Goal: Information Seeking & Learning: Compare options

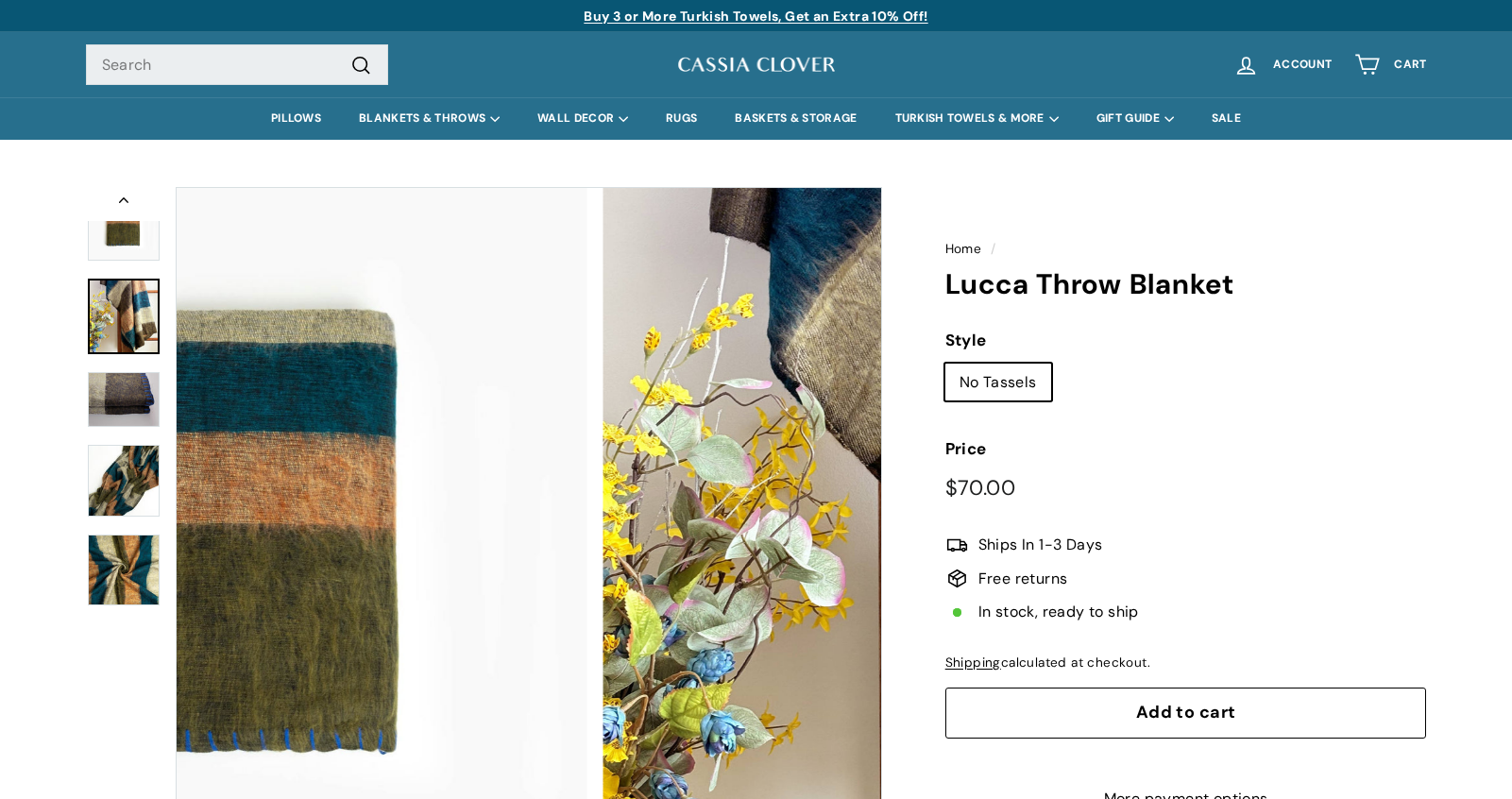
click at [110, 318] on img at bounding box center [123, 316] width 72 height 76
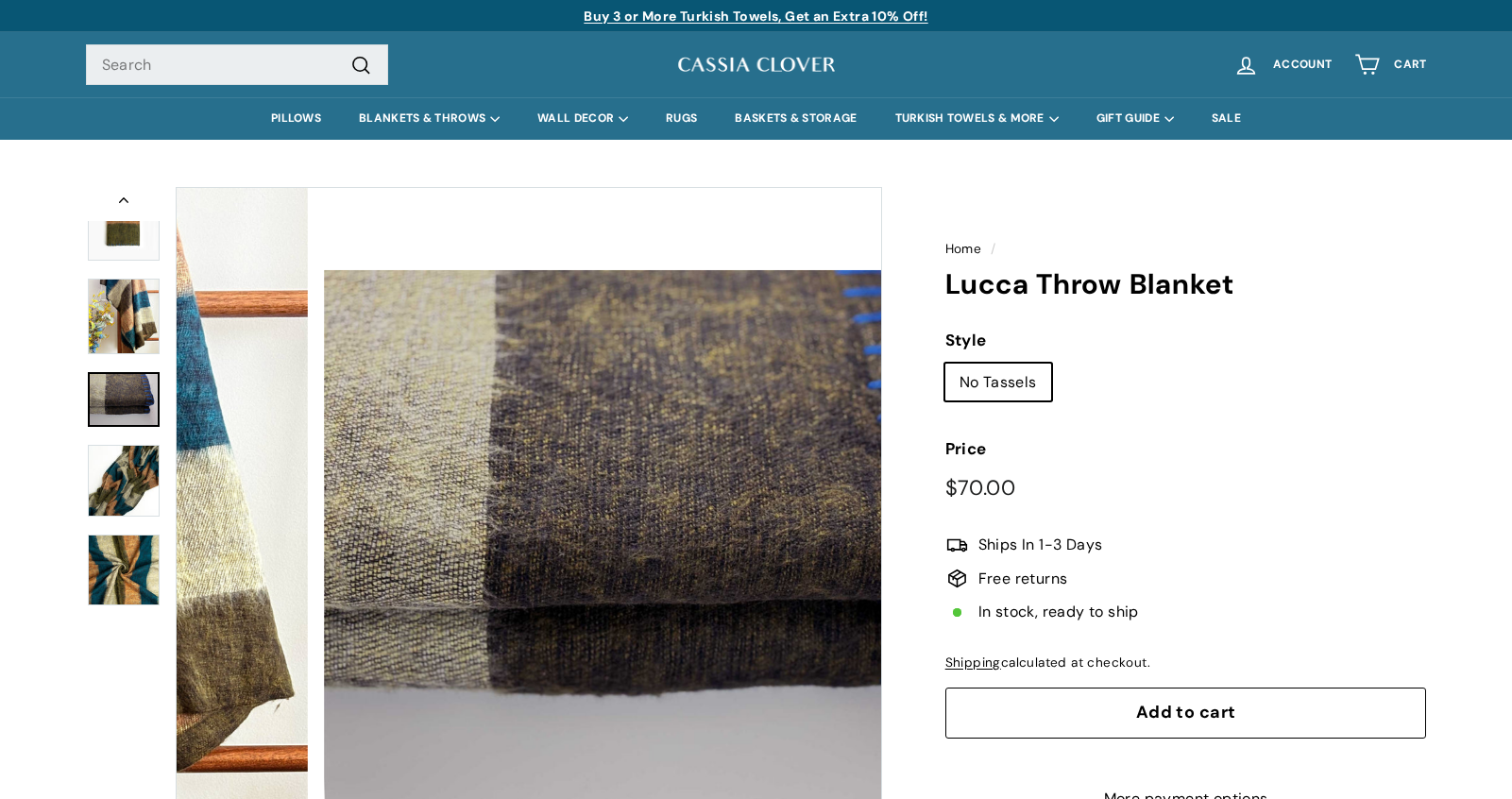
click at [113, 404] on img at bounding box center [123, 400] width 72 height 56
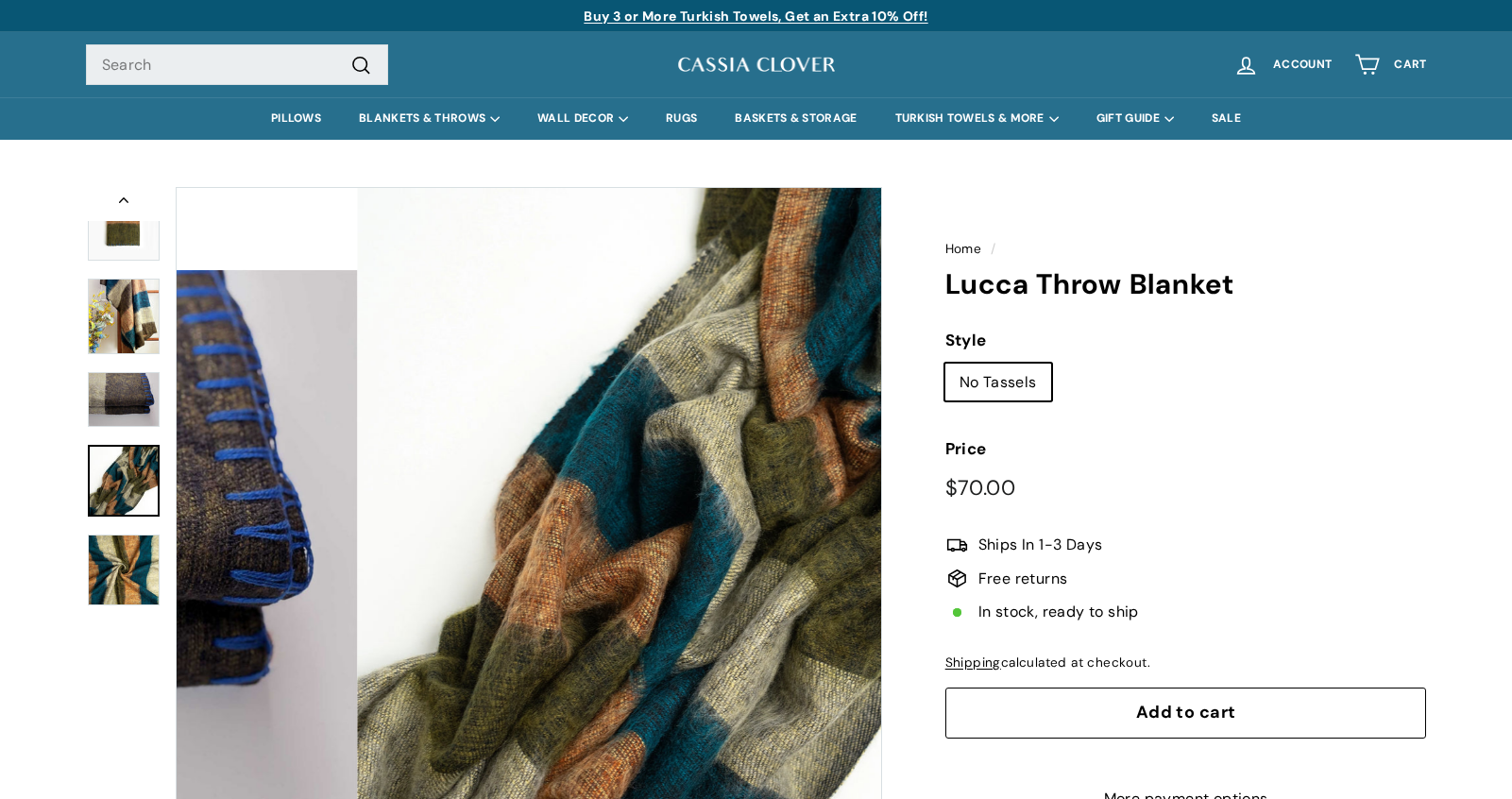
click at [116, 474] on img at bounding box center [123, 481] width 72 height 72
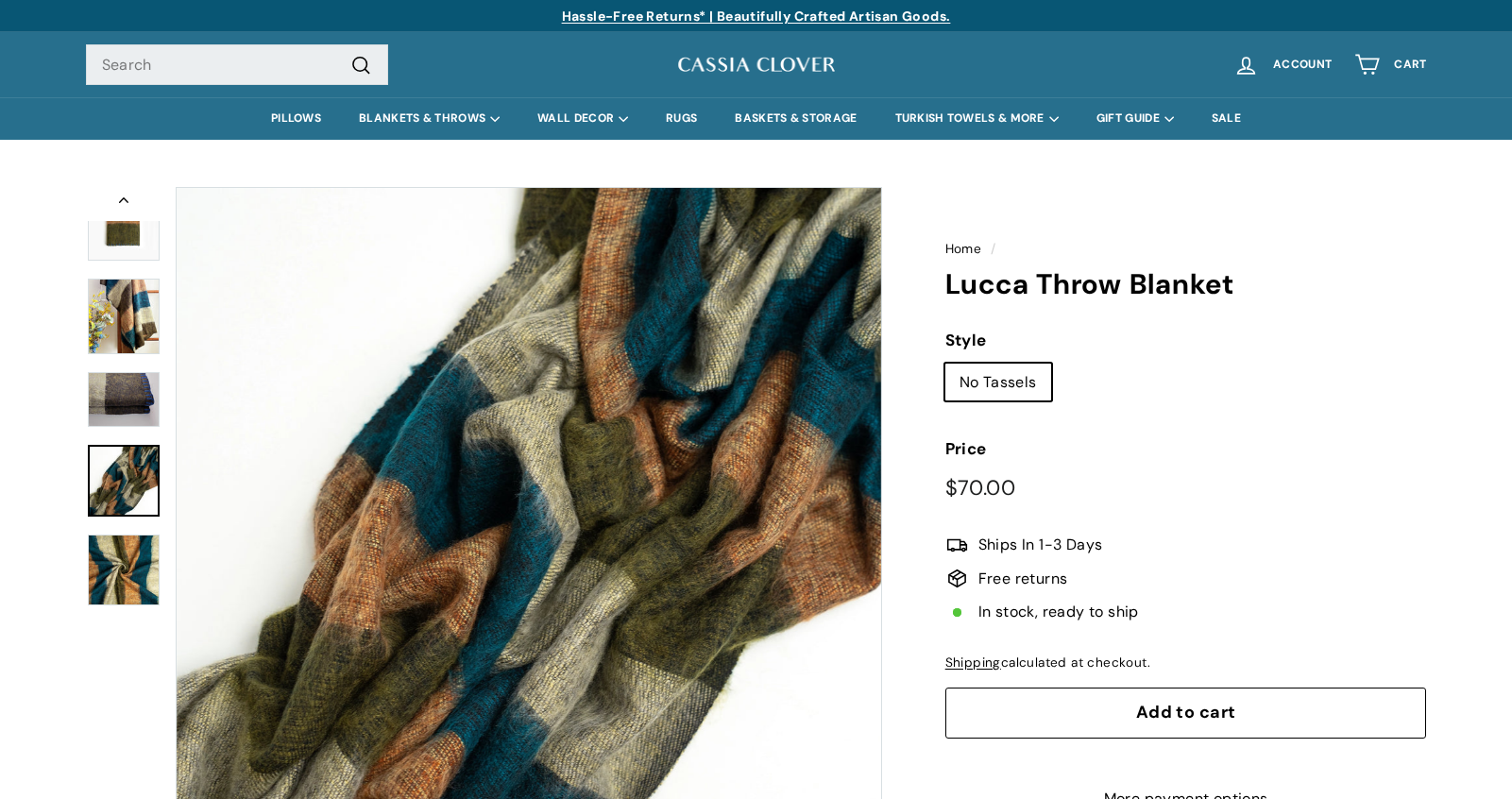
click at [138, 245] on img at bounding box center [123, 225] width 72 height 72
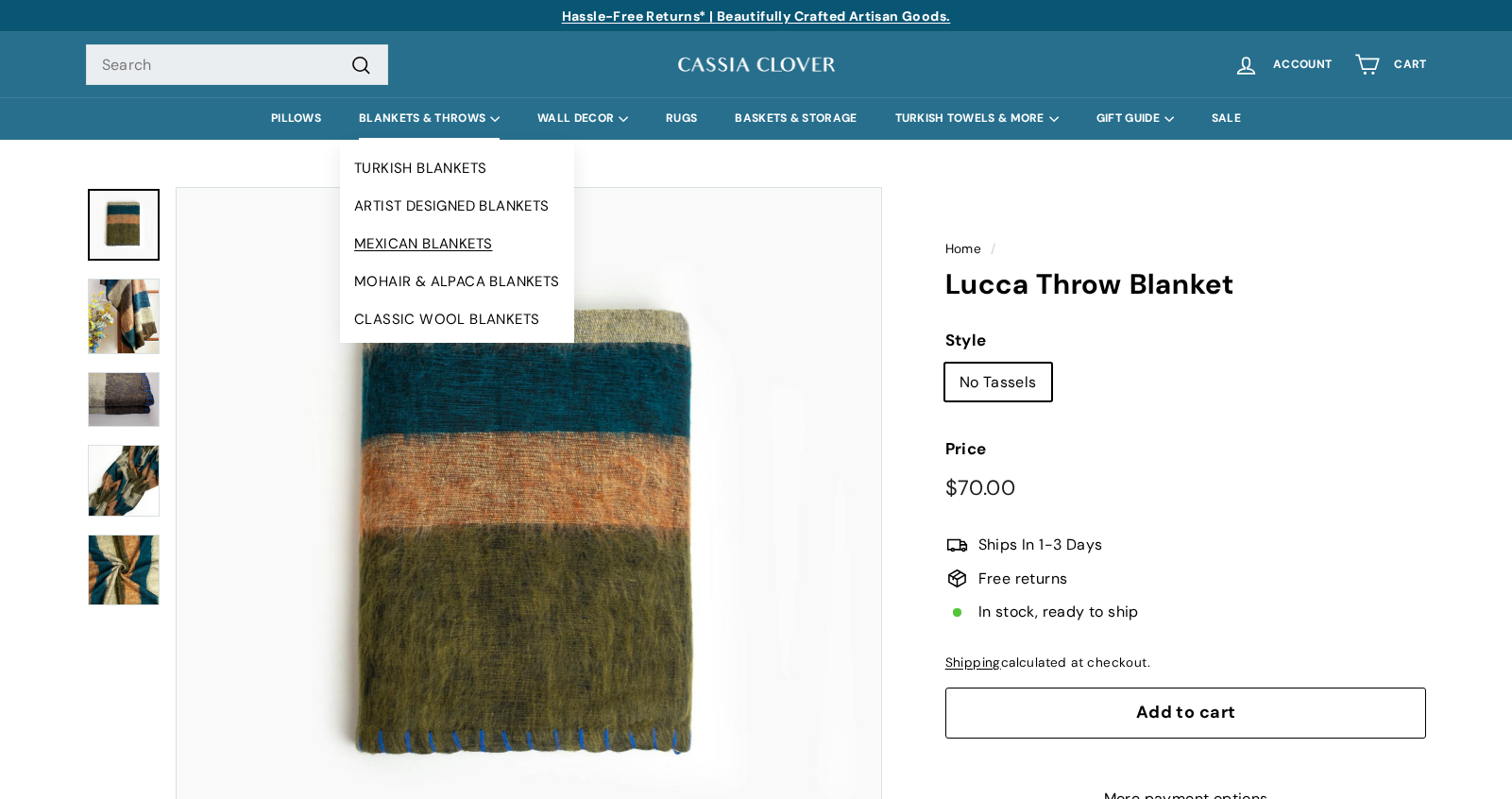
click at [426, 249] on link "MEXICAN BLANKETS" at bounding box center [457, 243] width 234 height 38
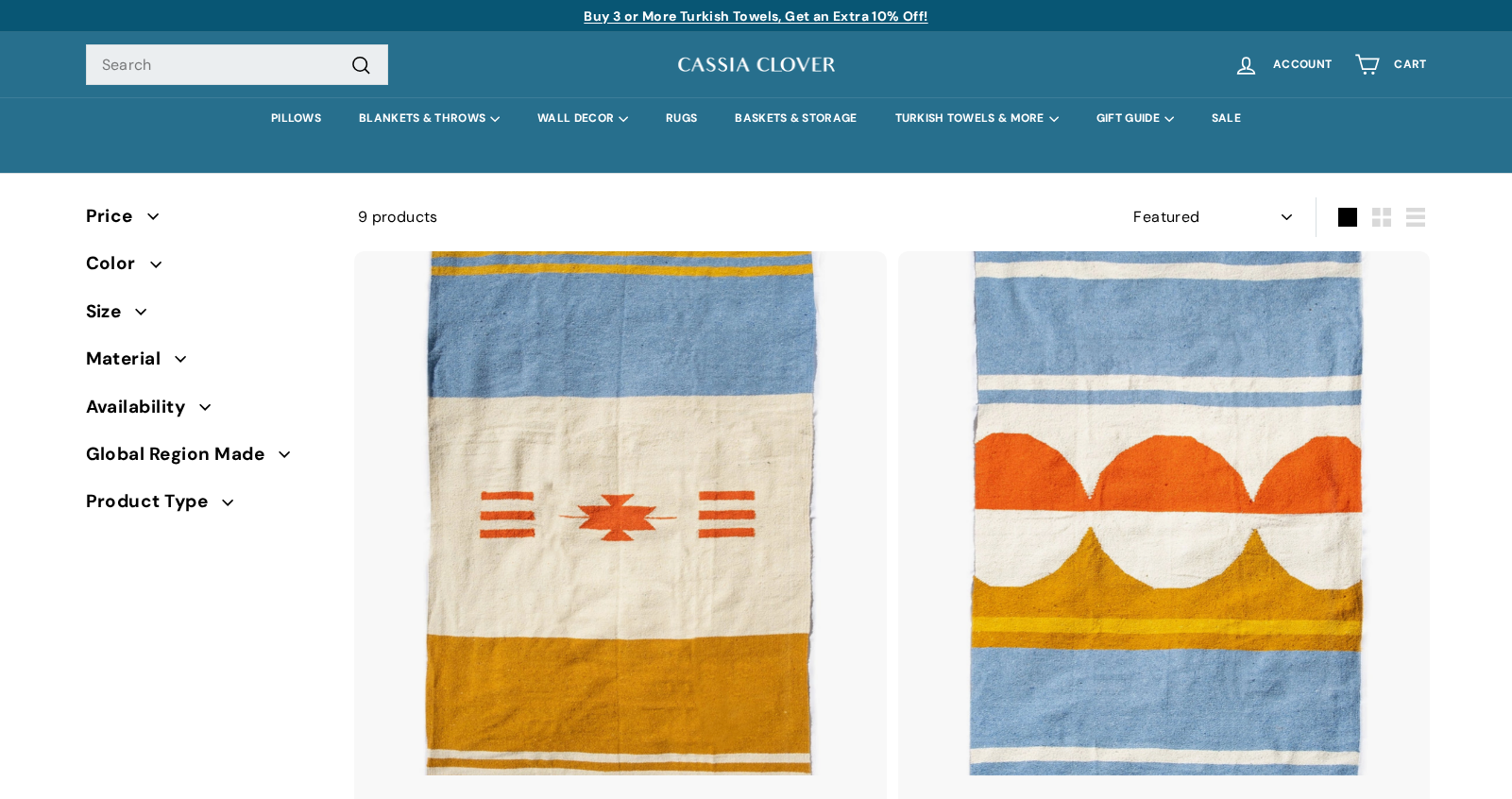
select select "manual"
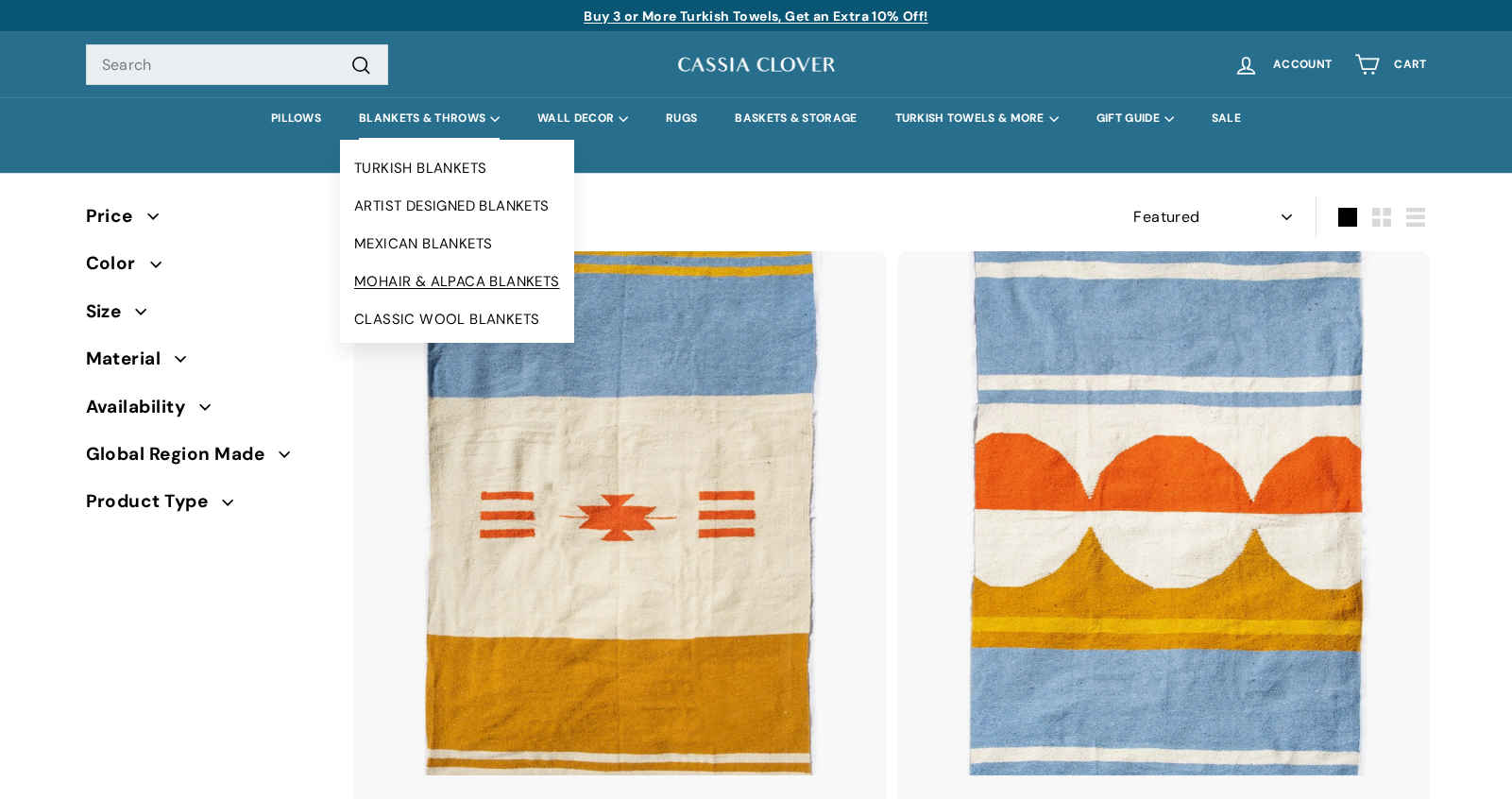
click at [426, 292] on link "MOHAIR & ALPACA BLANKETS" at bounding box center [457, 281] width 234 height 38
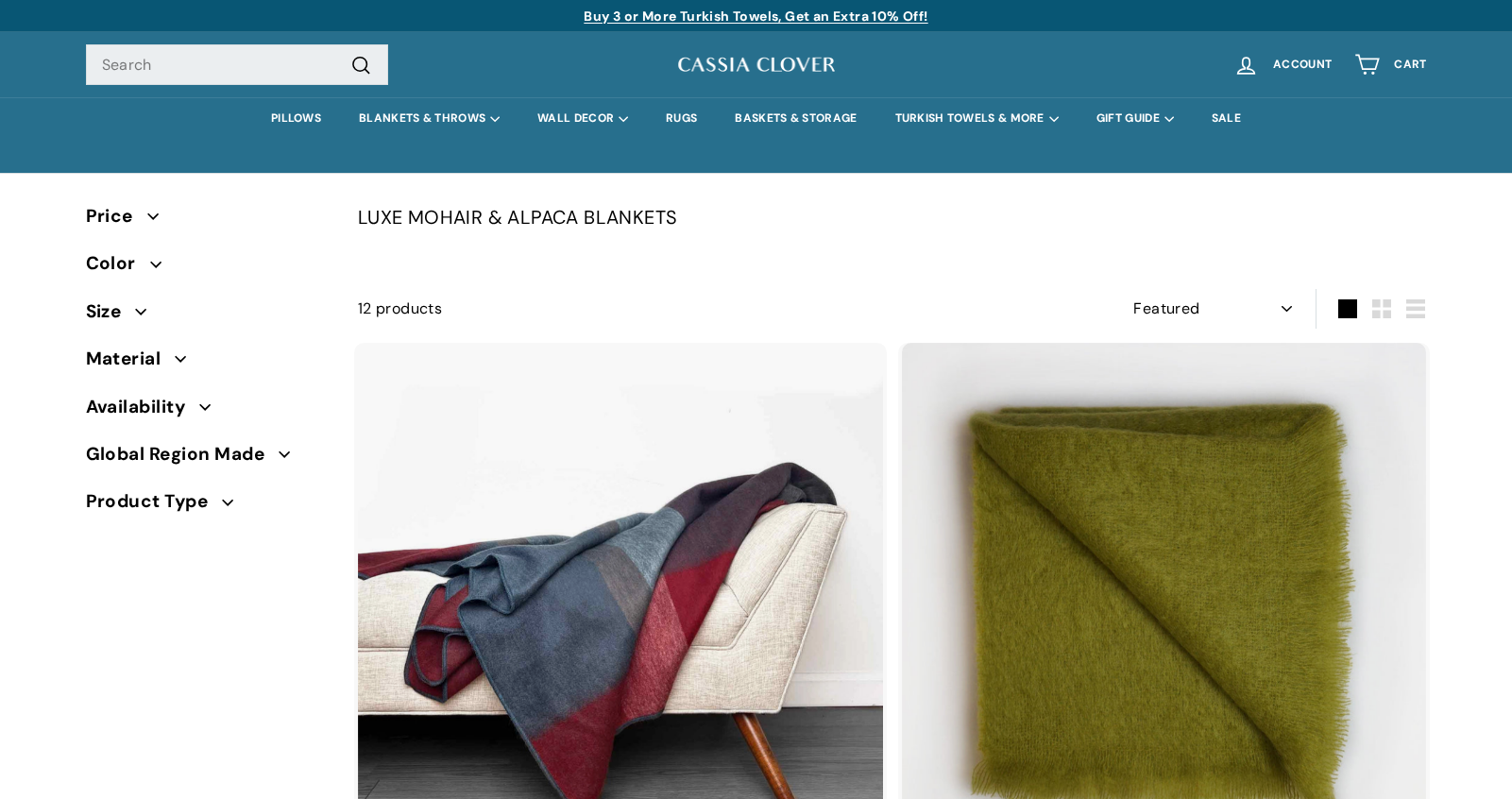
select select "manual"
